Goal: Browse casually: Explore the website without a specific task or goal

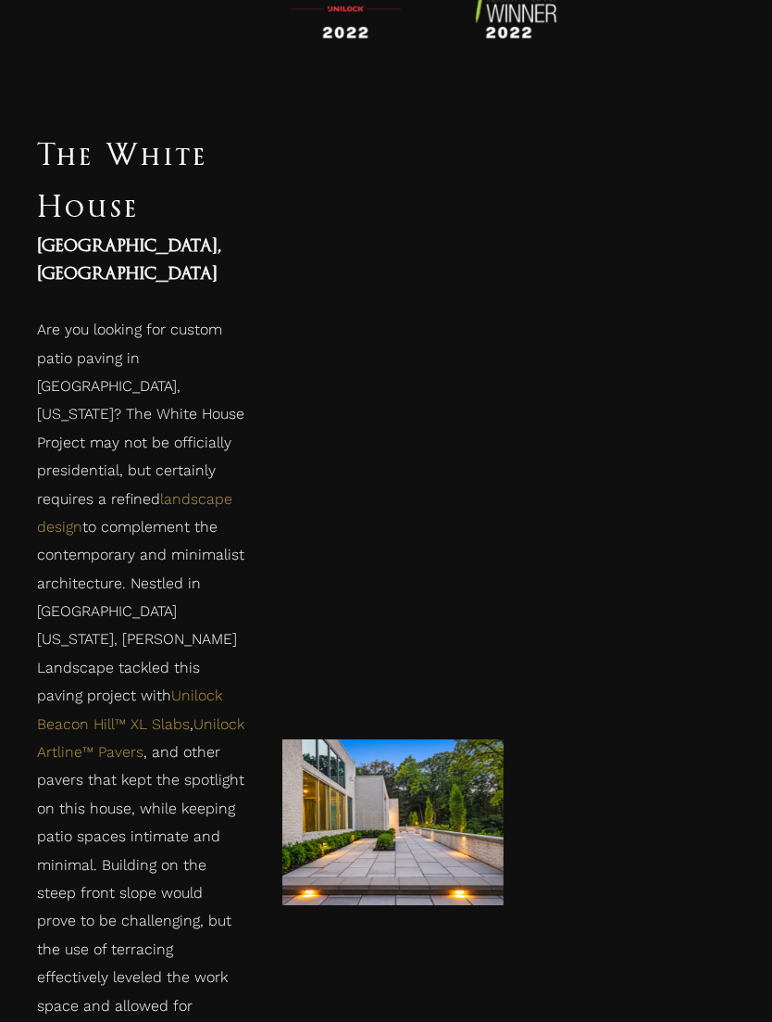
scroll to position [983, 0]
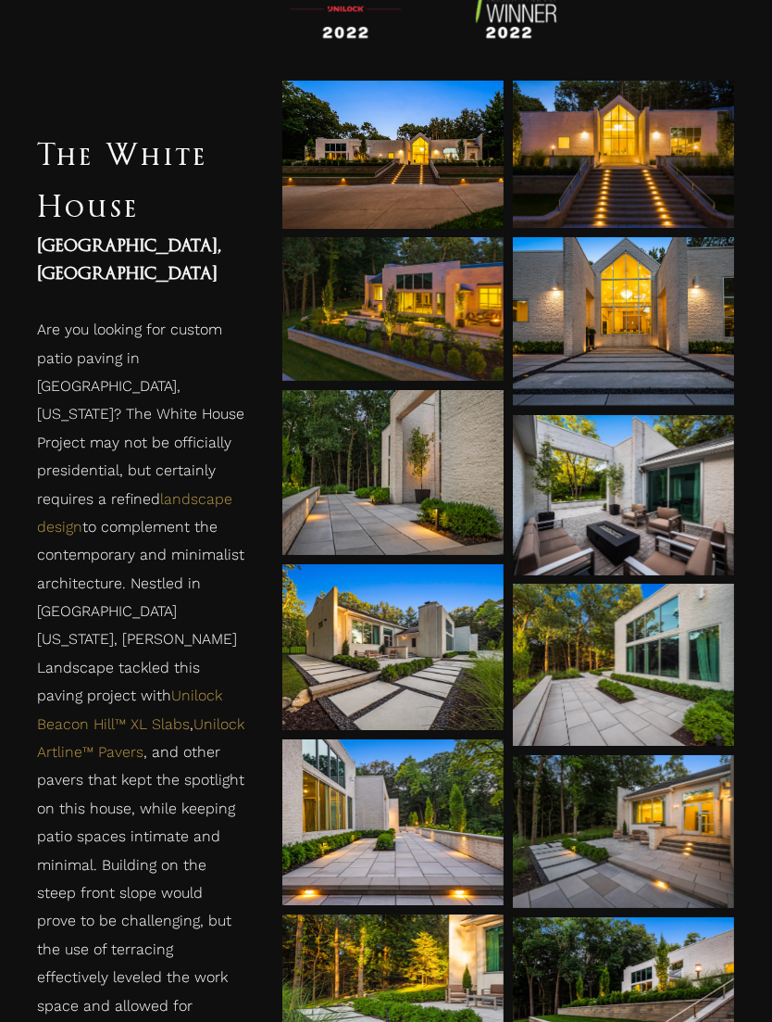
click at [413, 513] on div at bounding box center [392, 472] width 221 height 165
click at [463, 508] on div at bounding box center [392, 472] width 221 height 165
